Goal: Book appointment/travel/reservation

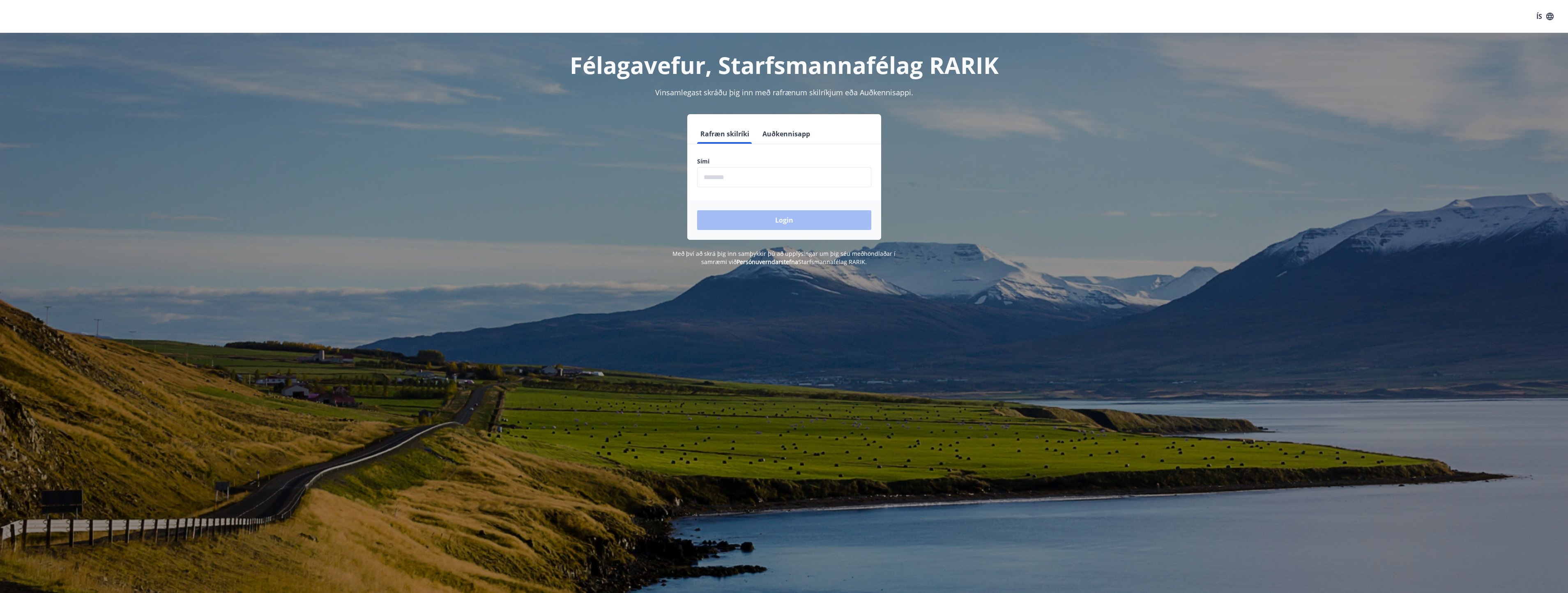
click at [756, 173] on input "phone" at bounding box center [783, 176] width 174 height 20
type input "********"
click at [753, 217] on button "Login" at bounding box center [783, 220] width 174 height 20
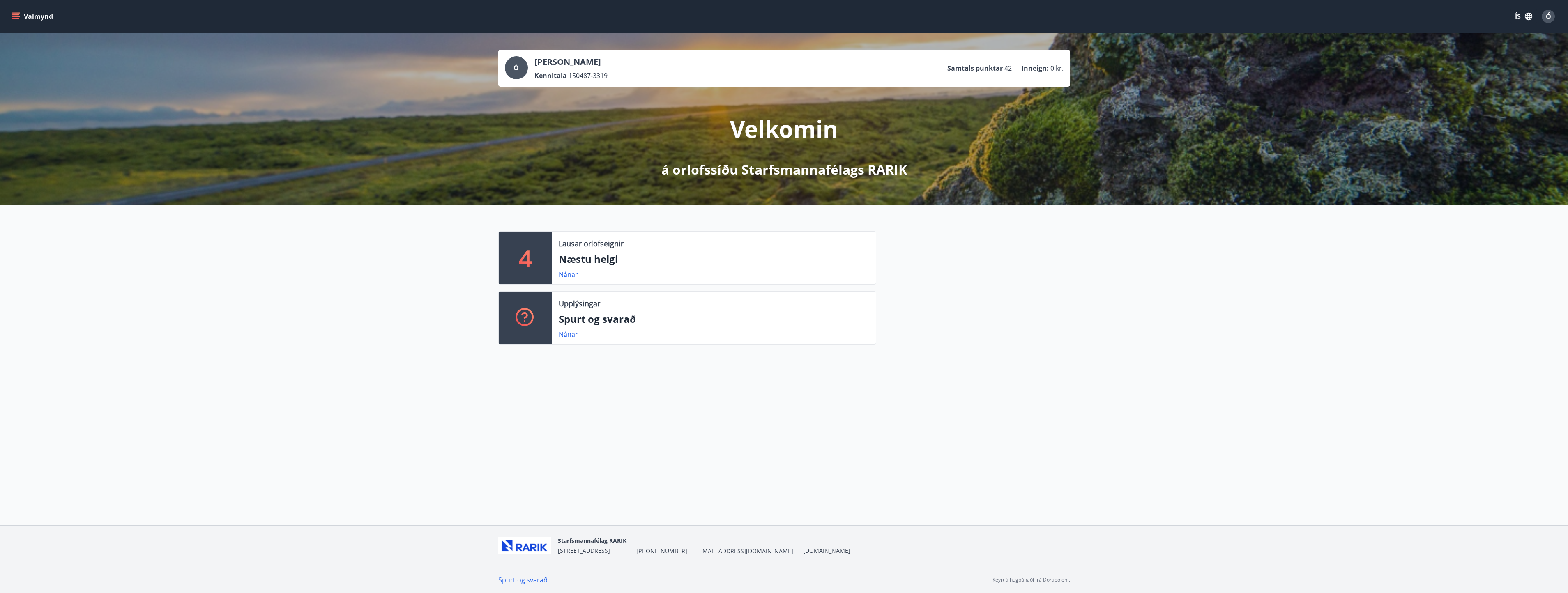
scroll to position [1, 0]
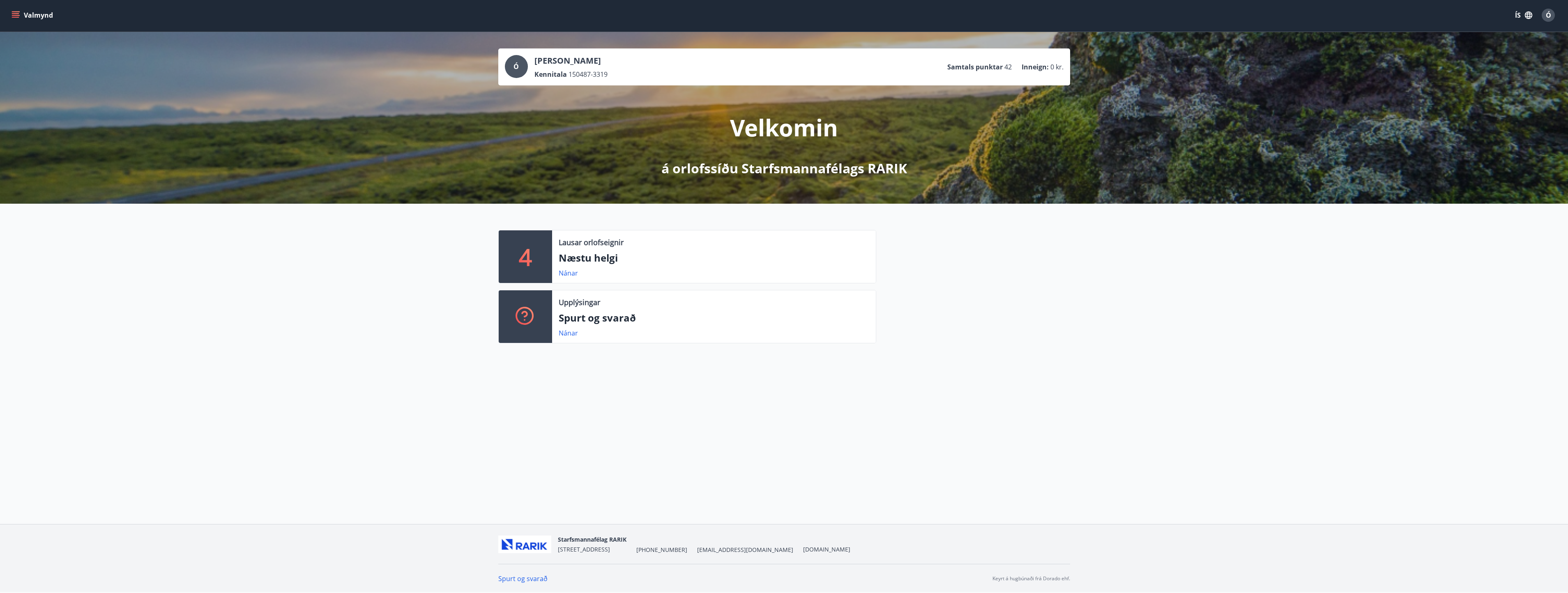
click at [14, 14] on icon "menu" at bounding box center [16, 13] width 7 height 1
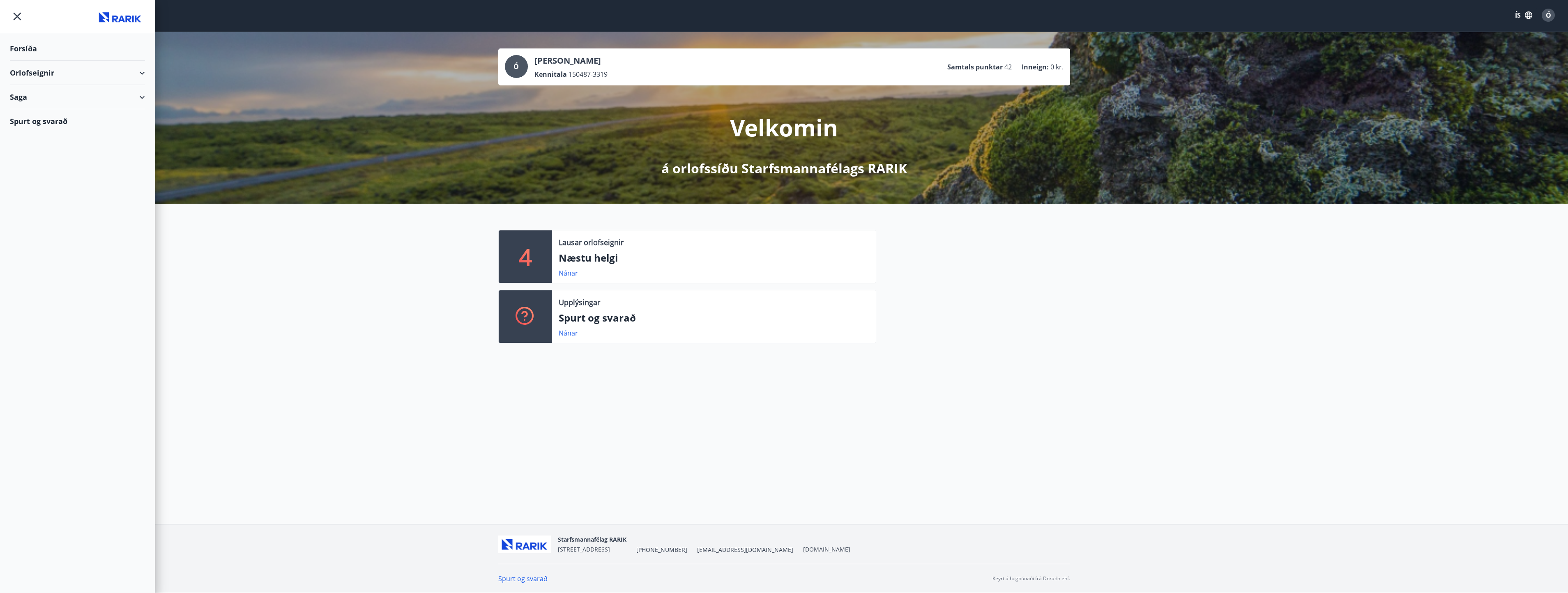
click at [148, 71] on div "Orlofseignir" at bounding box center [77, 73] width 155 height 24
click at [42, 109] on div "Bókunardagatal" at bounding box center [78, 111] width 122 height 17
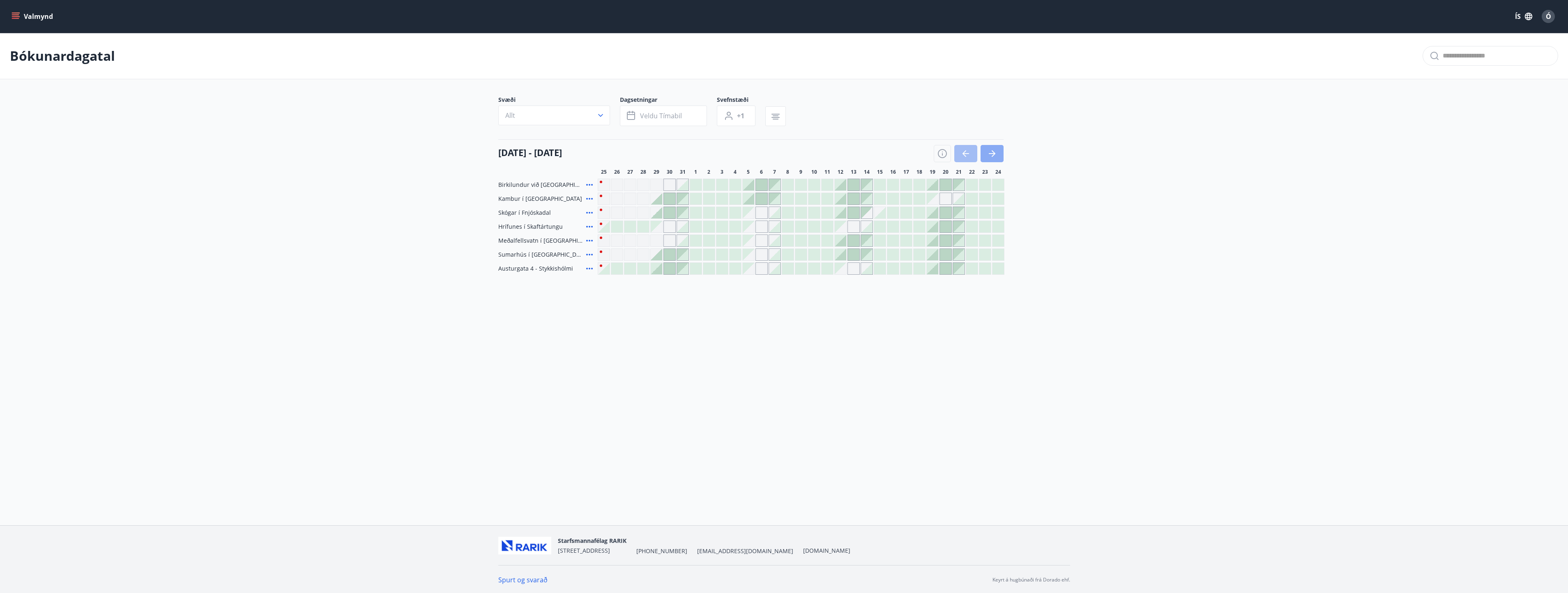
click at [996, 149] on icon "button" at bounding box center [992, 153] width 10 height 10
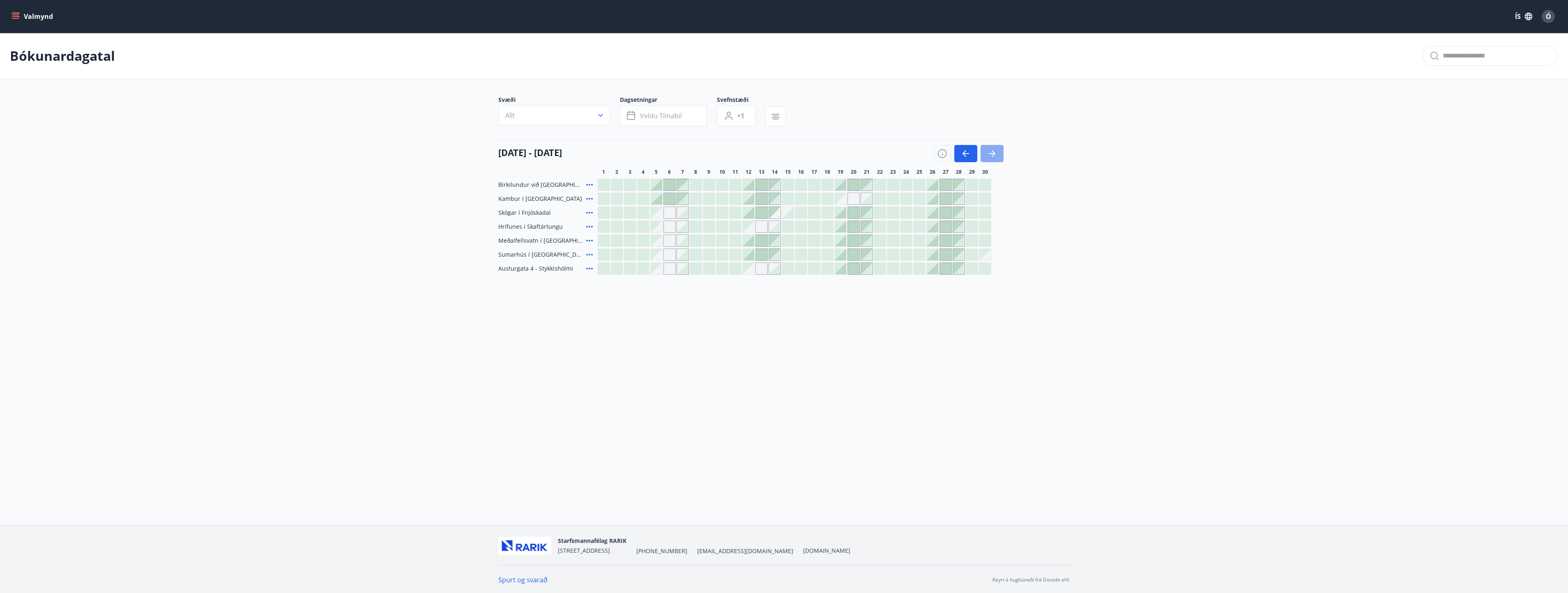
click at [994, 153] on icon "button" at bounding box center [992, 153] width 10 height 10
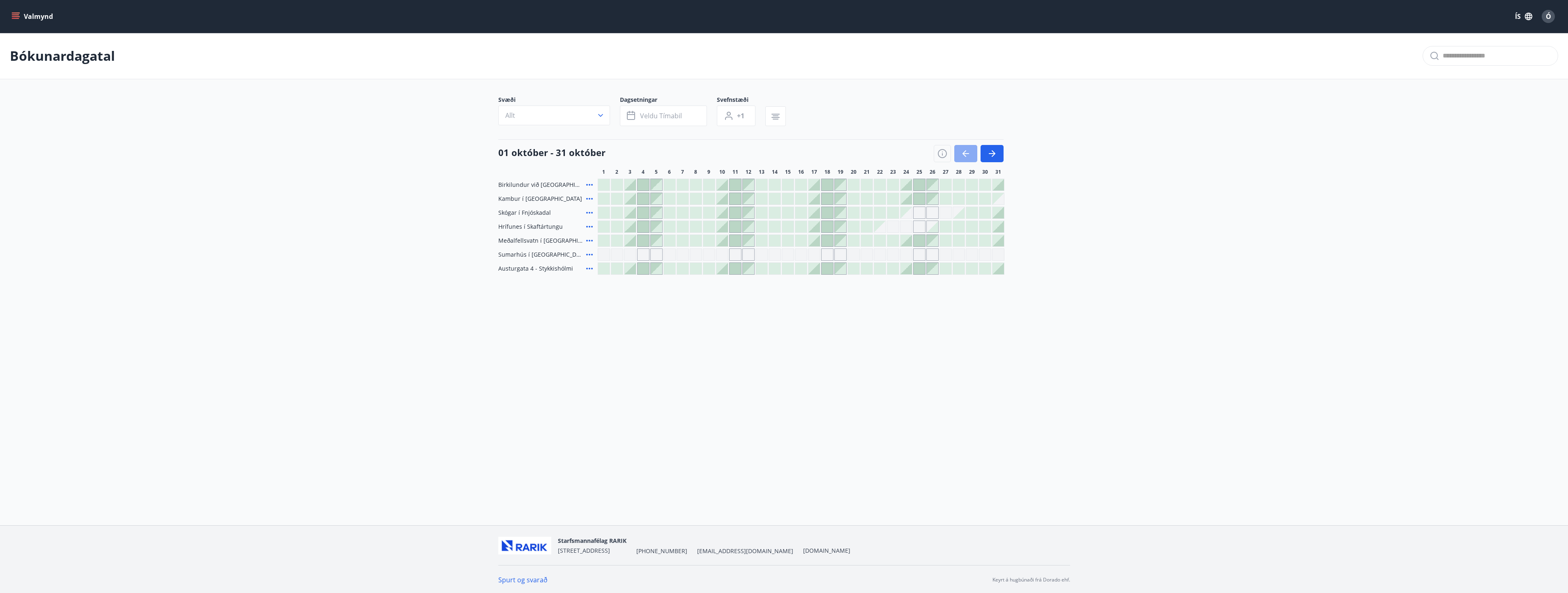
click at [962, 149] on icon "button" at bounding box center [965, 153] width 10 height 10
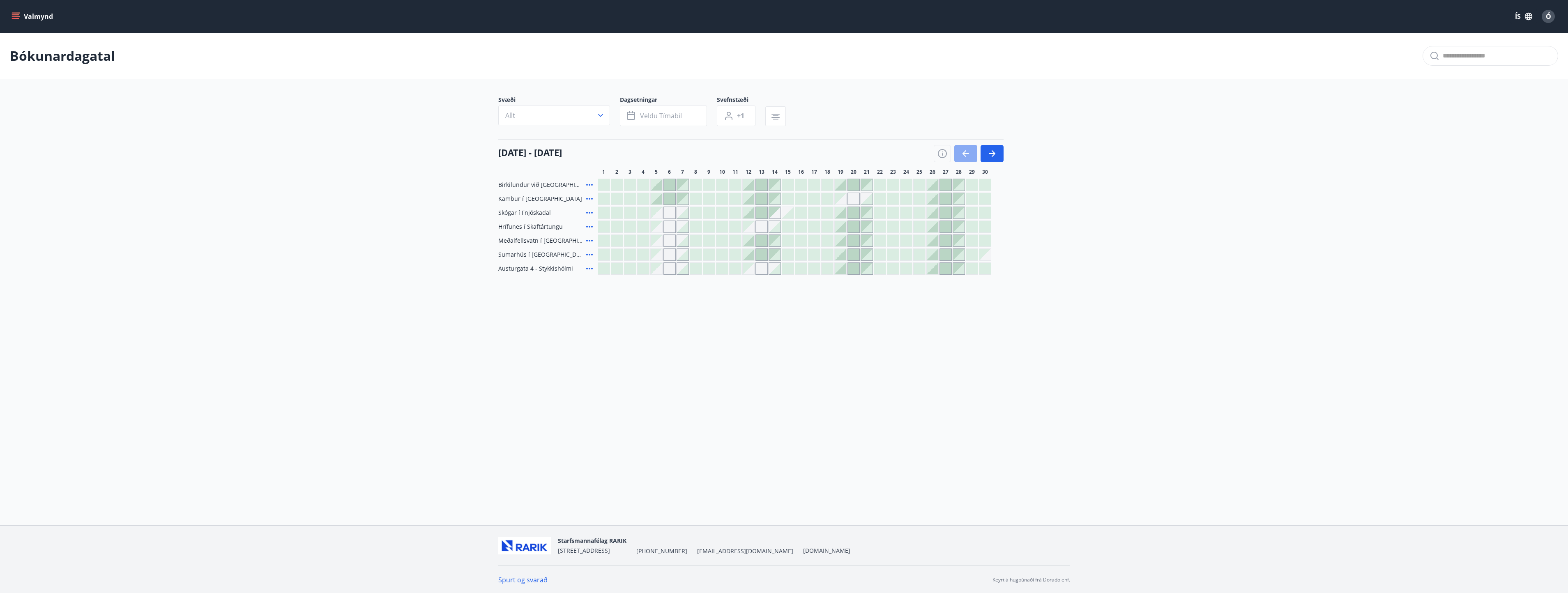
click at [965, 149] on icon "button" at bounding box center [965, 153] width 10 height 10
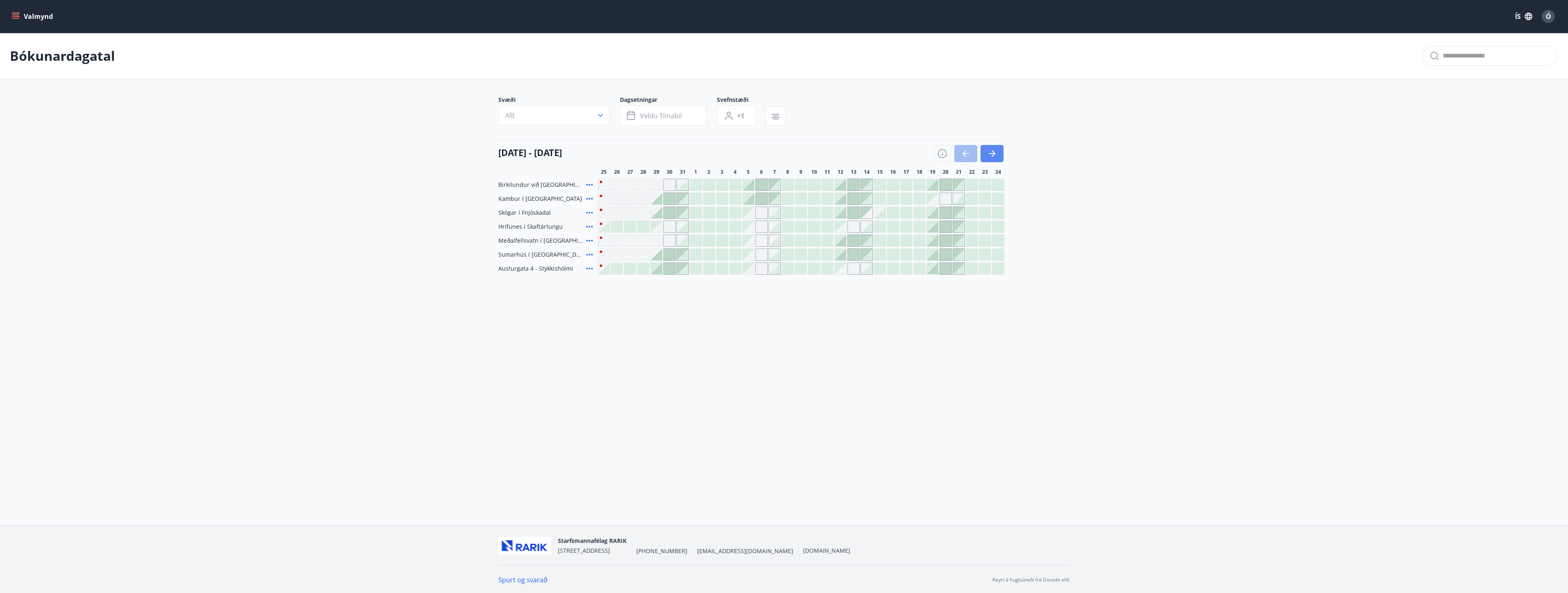
click at [991, 155] on icon "button" at bounding box center [992, 153] width 10 height 10
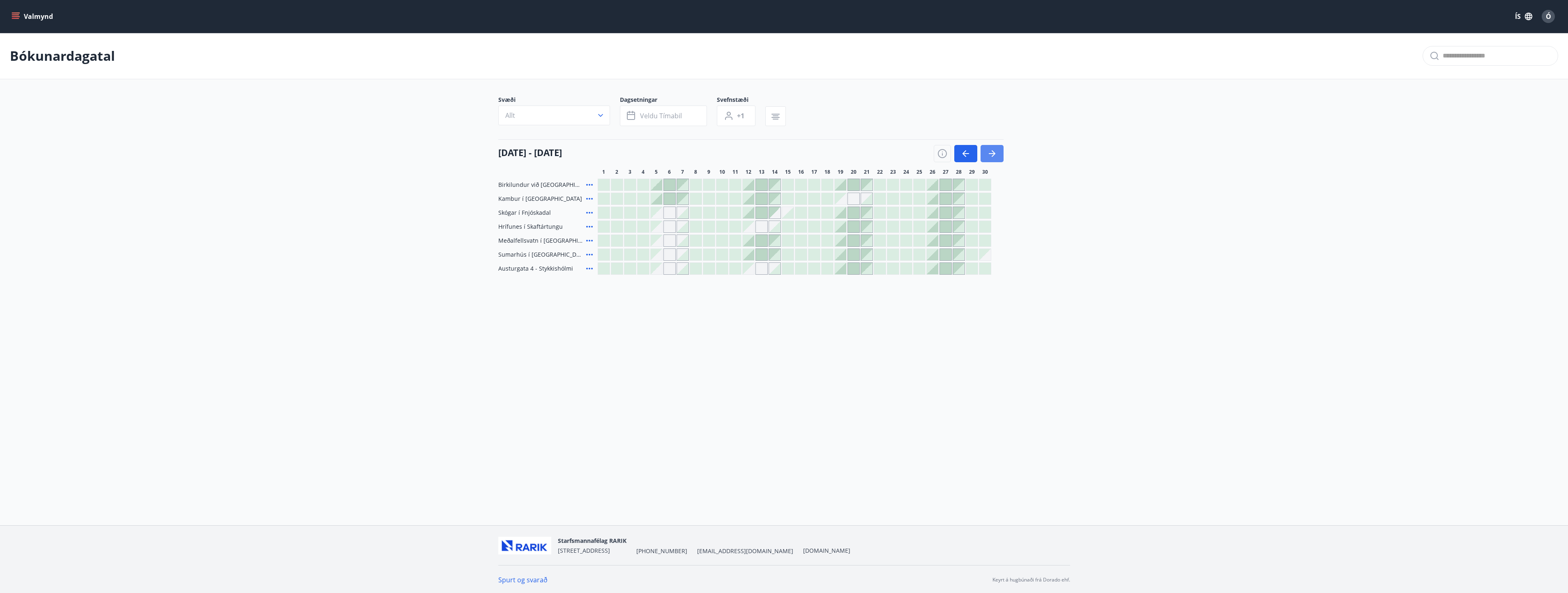
click at [991, 155] on icon "button" at bounding box center [992, 153] width 10 height 10
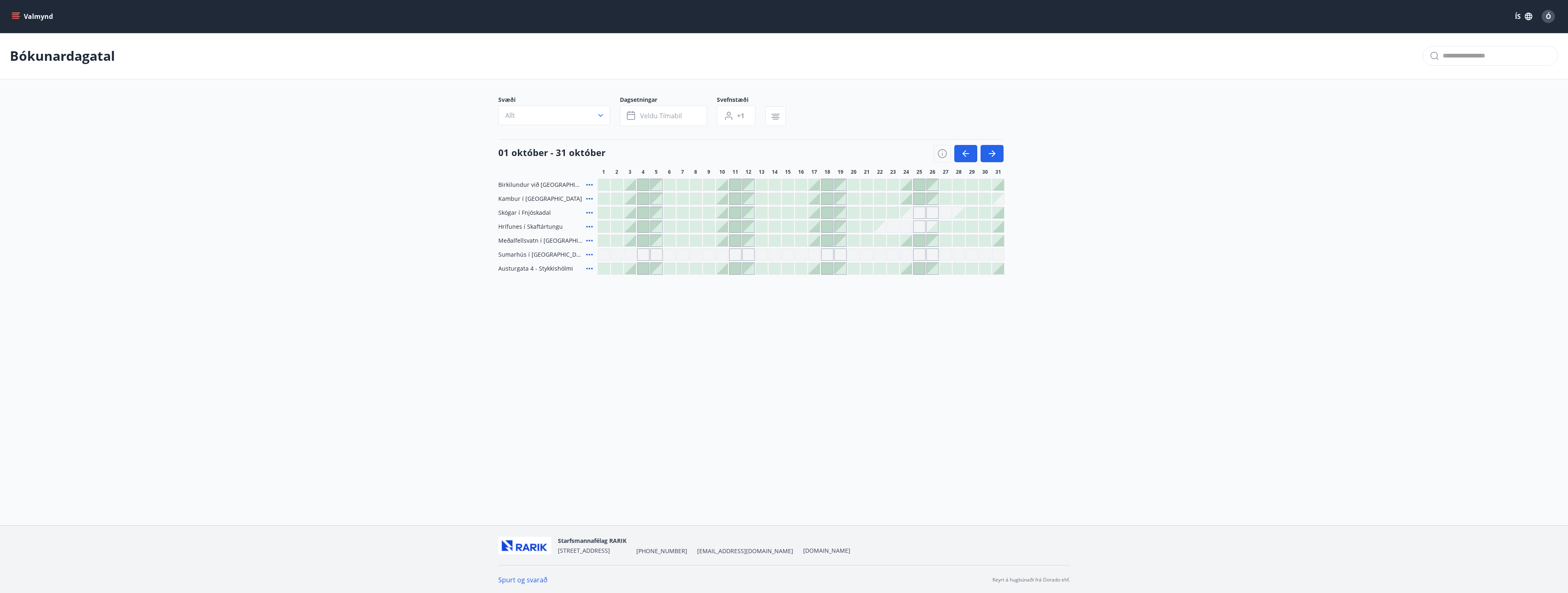
click at [867, 238] on div at bounding box center [866, 240] width 11 height 11
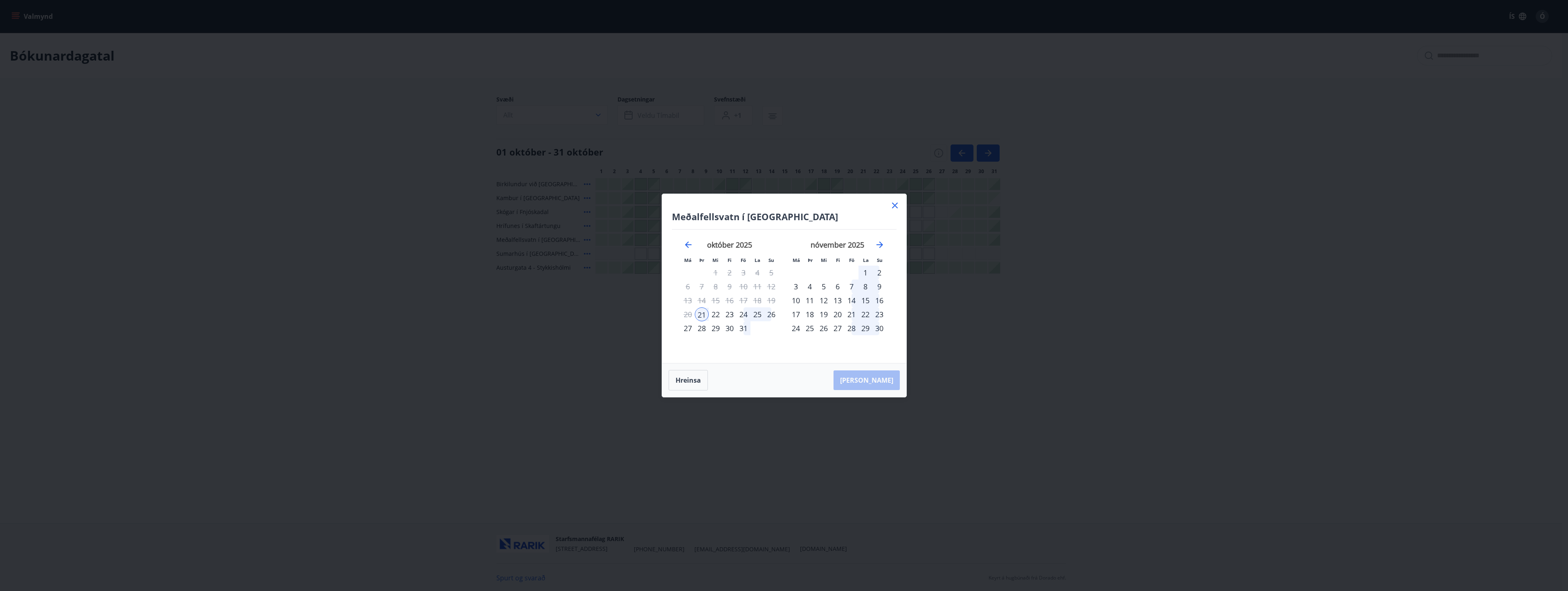
click at [689, 326] on div "27" at bounding box center [688, 328] width 14 height 14
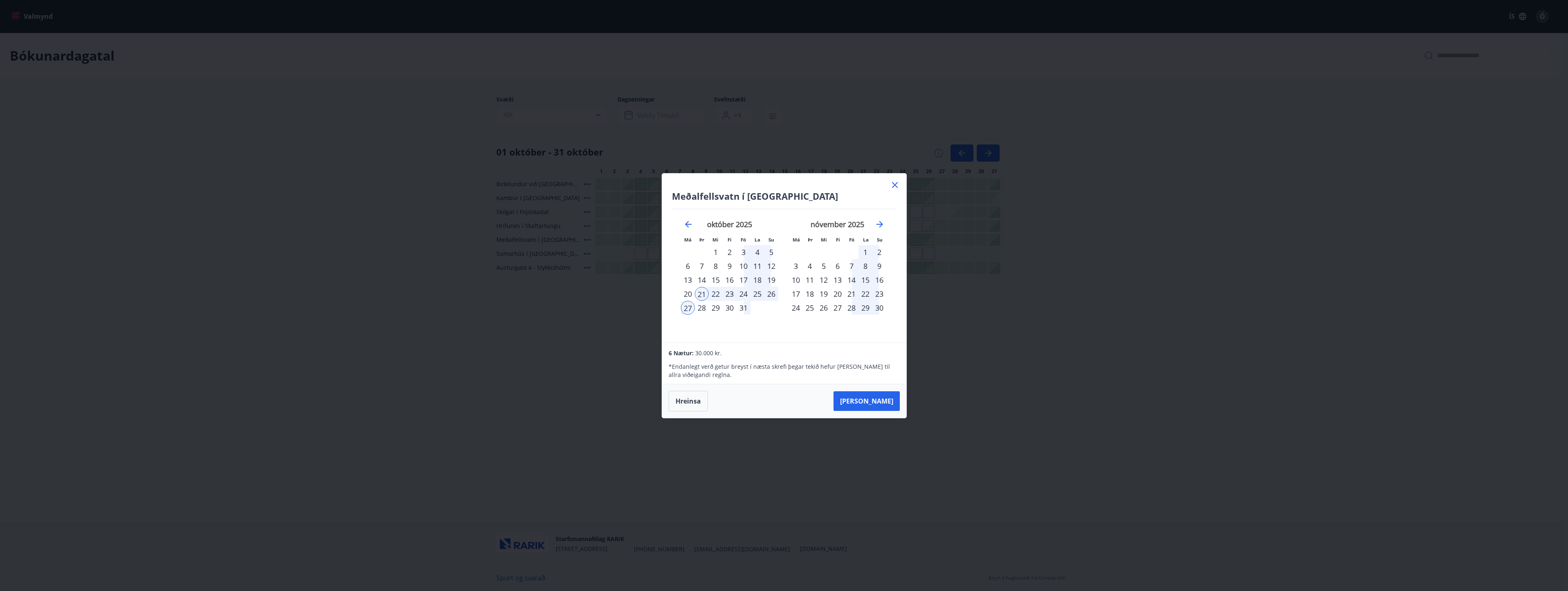
click at [731, 293] on div "23" at bounding box center [730, 294] width 14 height 14
click at [746, 279] on div "17" at bounding box center [744, 280] width 14 height 14
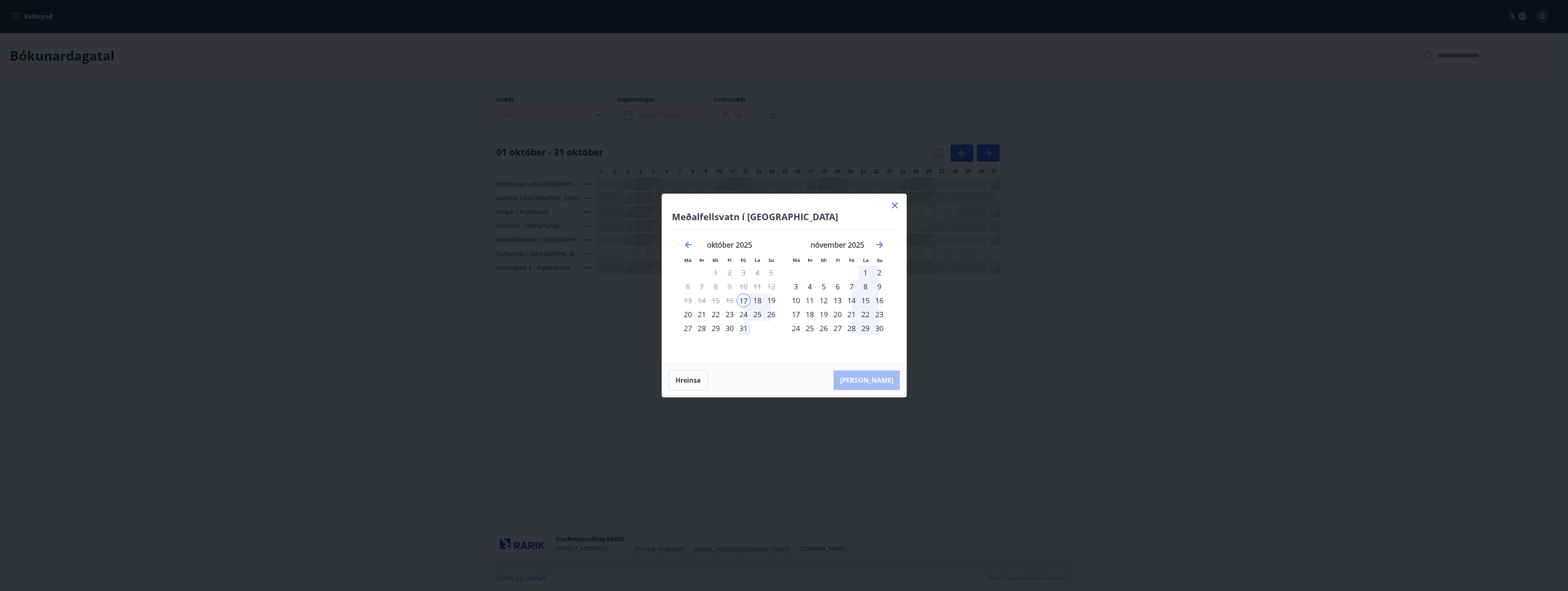
click at [700, 314] on div "21" at bounding box center [702, 314] width 14 height 14
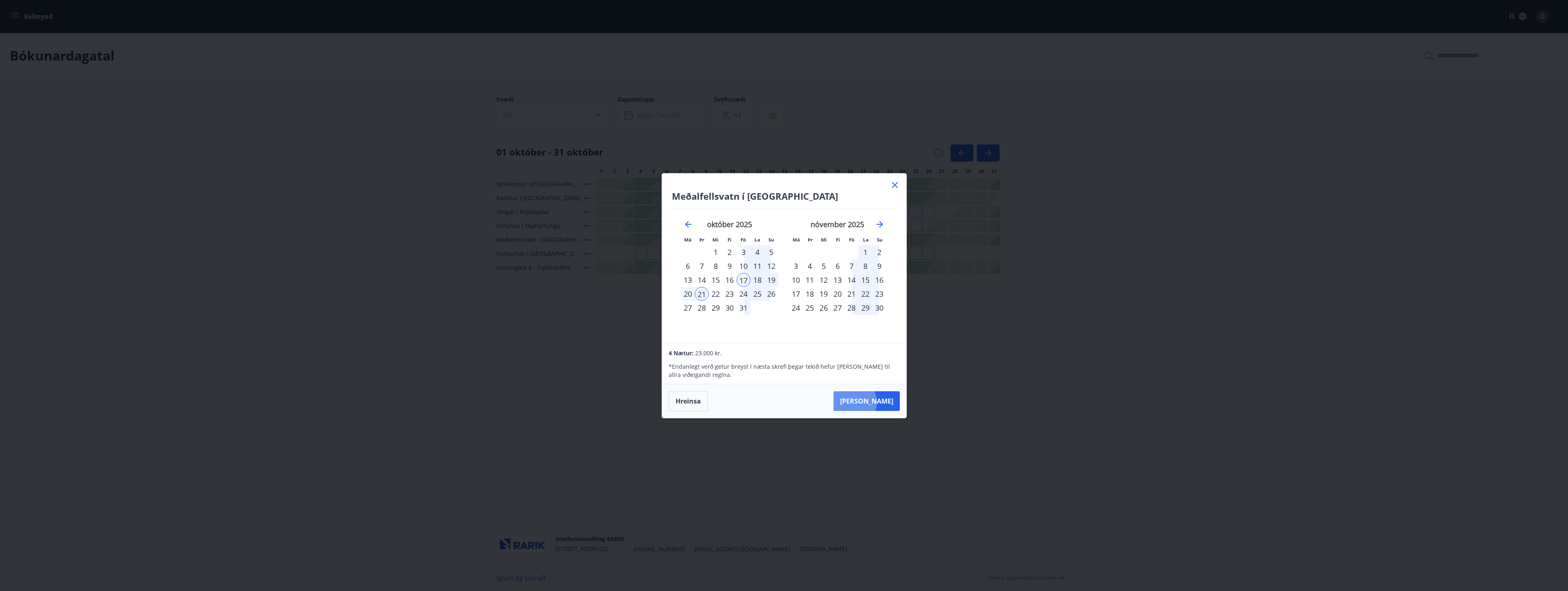
click at [877, 402] on button "[PERSON_NAME]" at bounding box center [866, 401] width 66 height 20
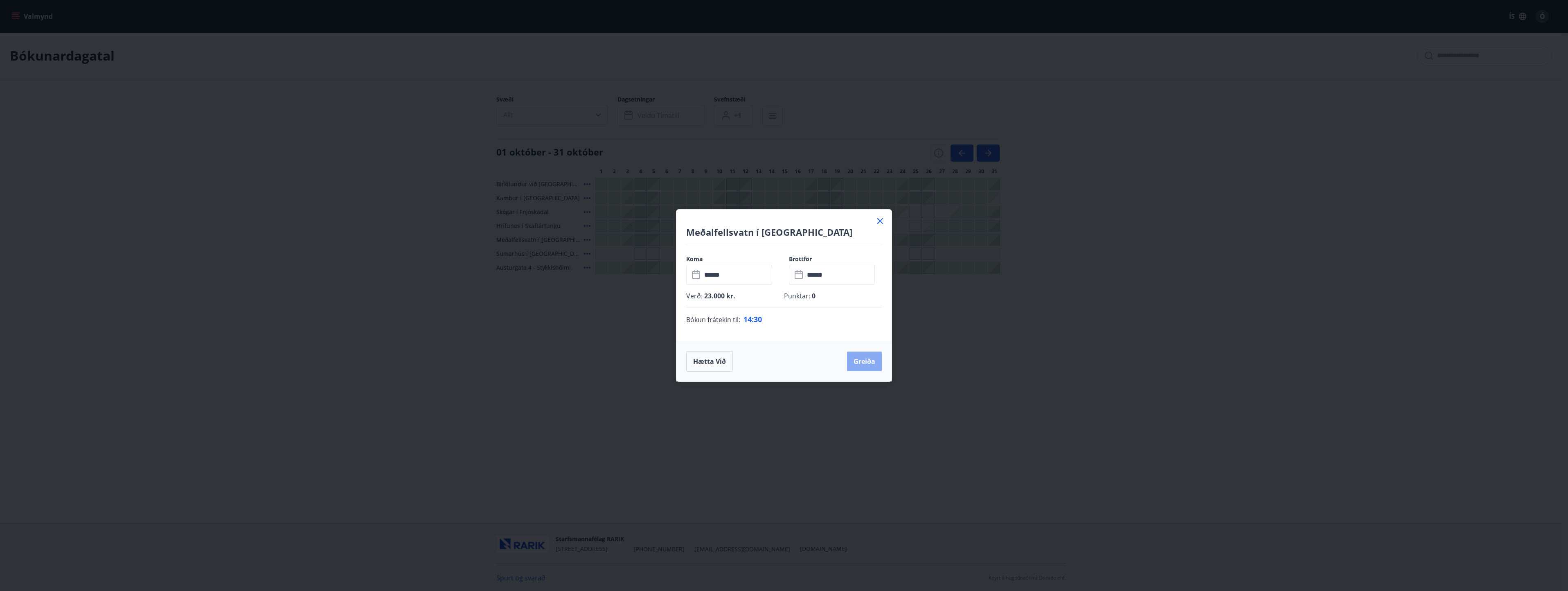
click at [873, 366] on button "Greiða" at bounding box center [864, 361] width 35 height 20
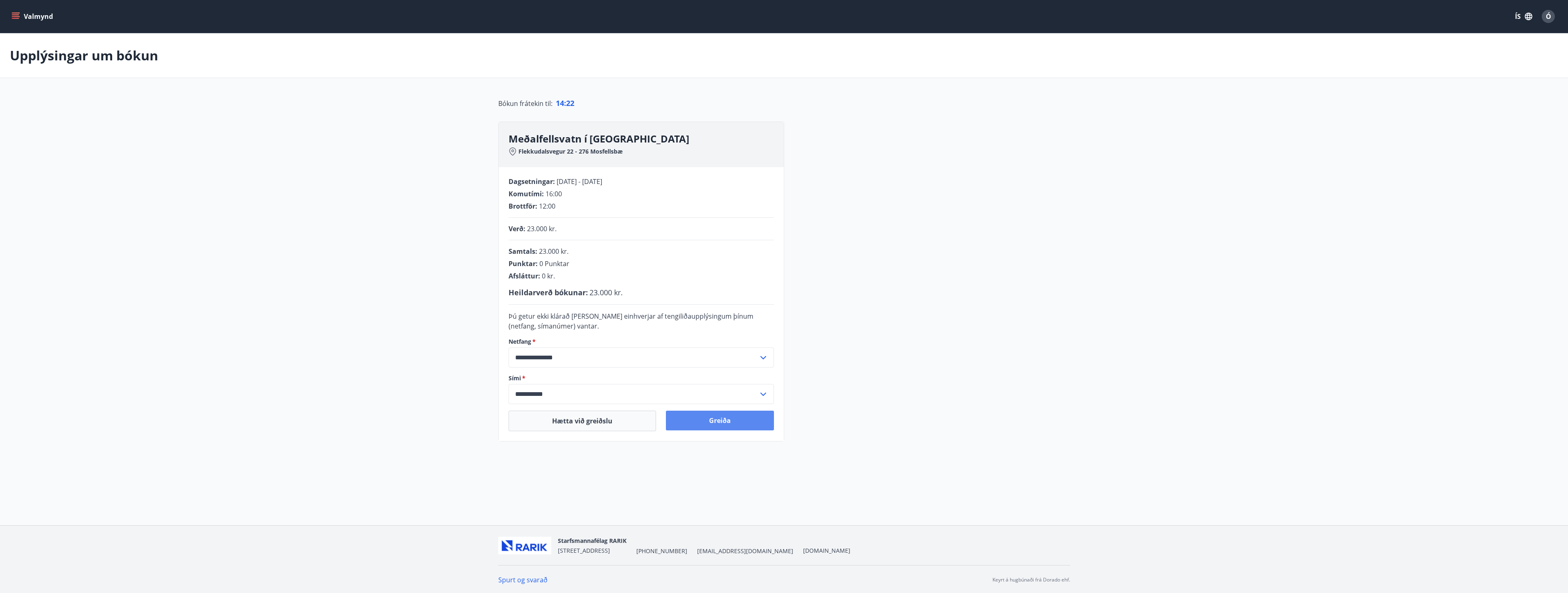
click at [719, 422] on button "Greiða" at bounding box center [720, 420] width 108 height 20
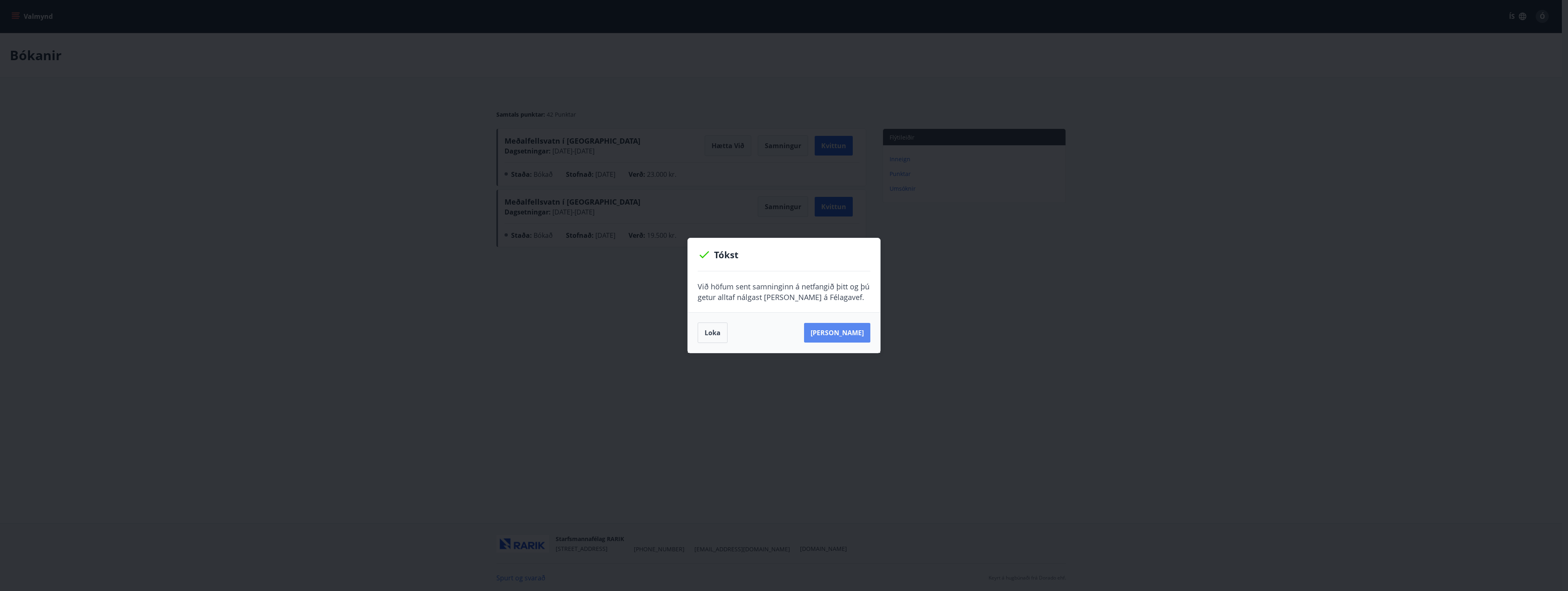
click at [844, 333] on button "[PERSON_NAME]" at bounding box center [837, 332] width 66 height 20
click at [705, 332] on button "Loka" at bounding box center [712, 333] width 30 height 21
